Goal: Task Accomplishment & Management: Use online tool/utility

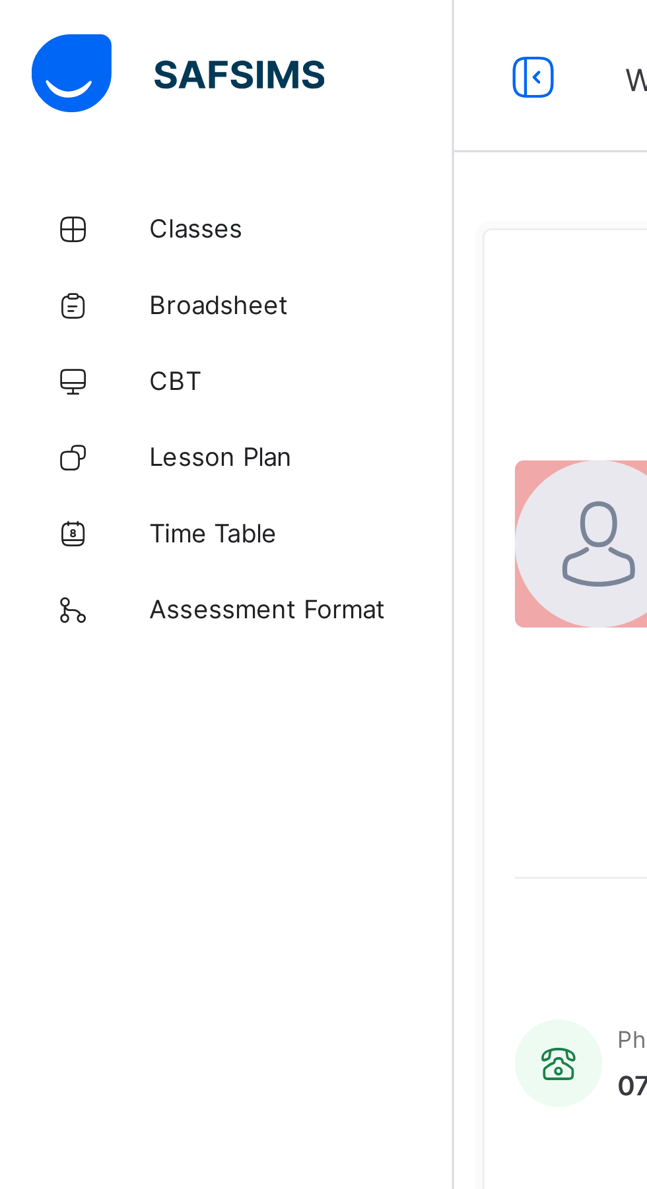
click at [66, 81] on span "Classes" at bounding box center [106, 79] width 106 height 11
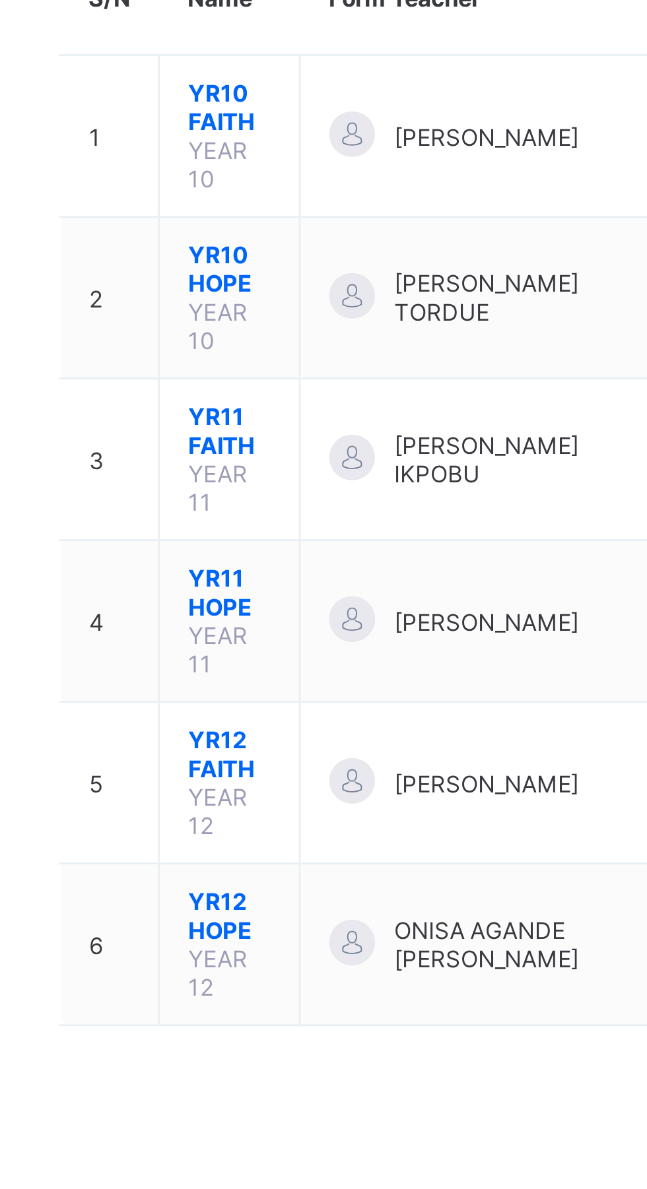
click at [245, 485] on span "YR12 HOPE" at bounding box center [241, 495] width 28 height 20
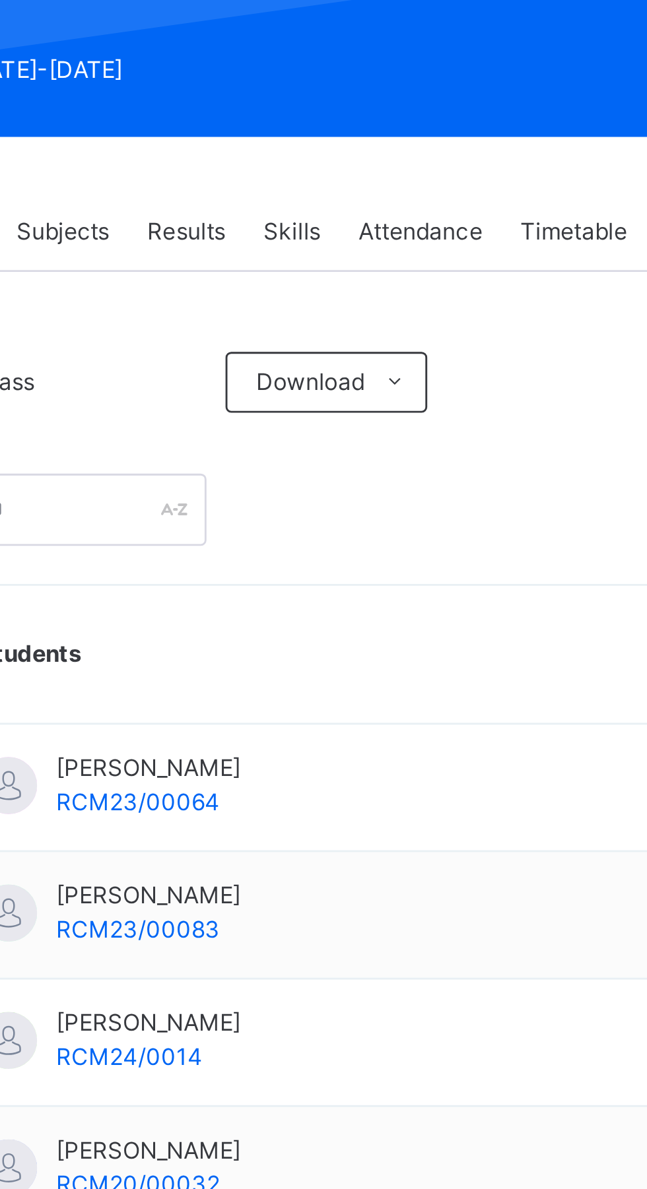
click at [401, 300] on span "Attendance" at bounding box center [398, 299] width 43 height 12
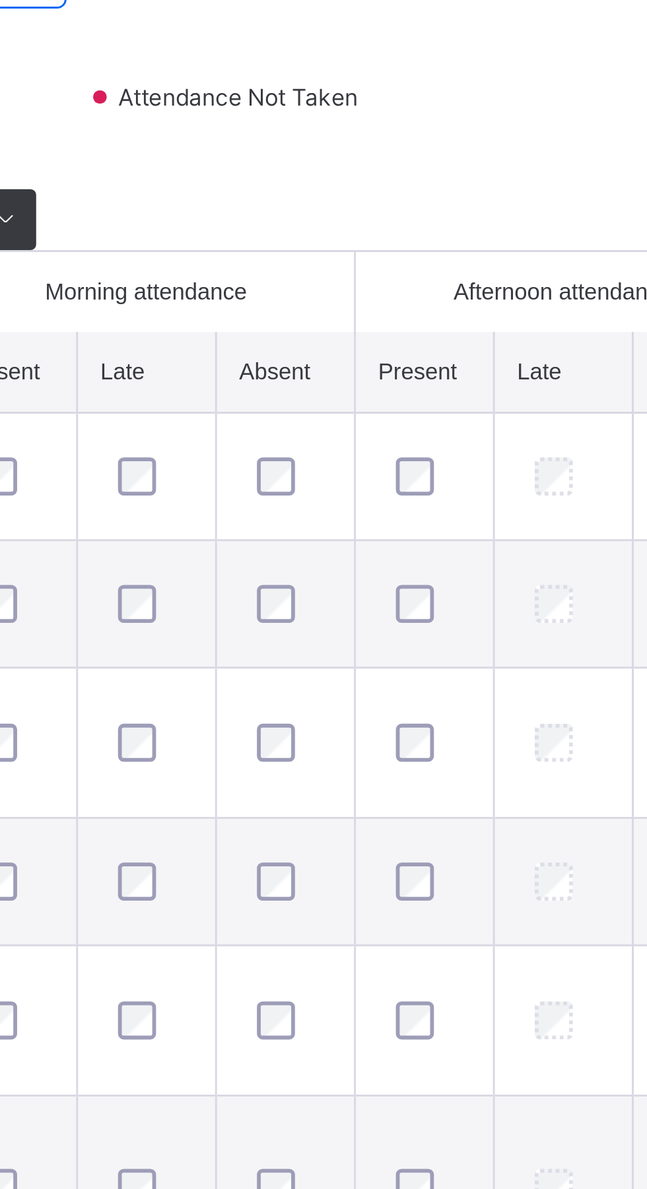
click at [347, 389] on span at bounding box center [346, 391] width 5 height 5
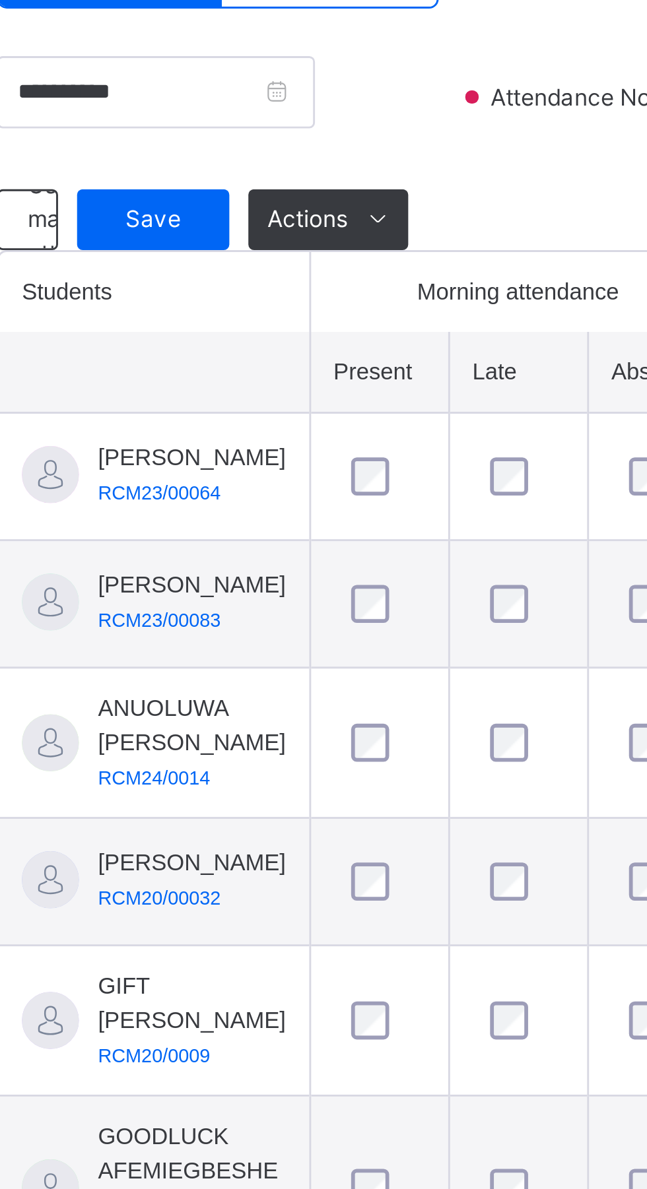
click at [230, 438] on span "Save" at bounding box center [236, 434] width 33 height 12
